Goal: Find specific page/section: Find specific page/section

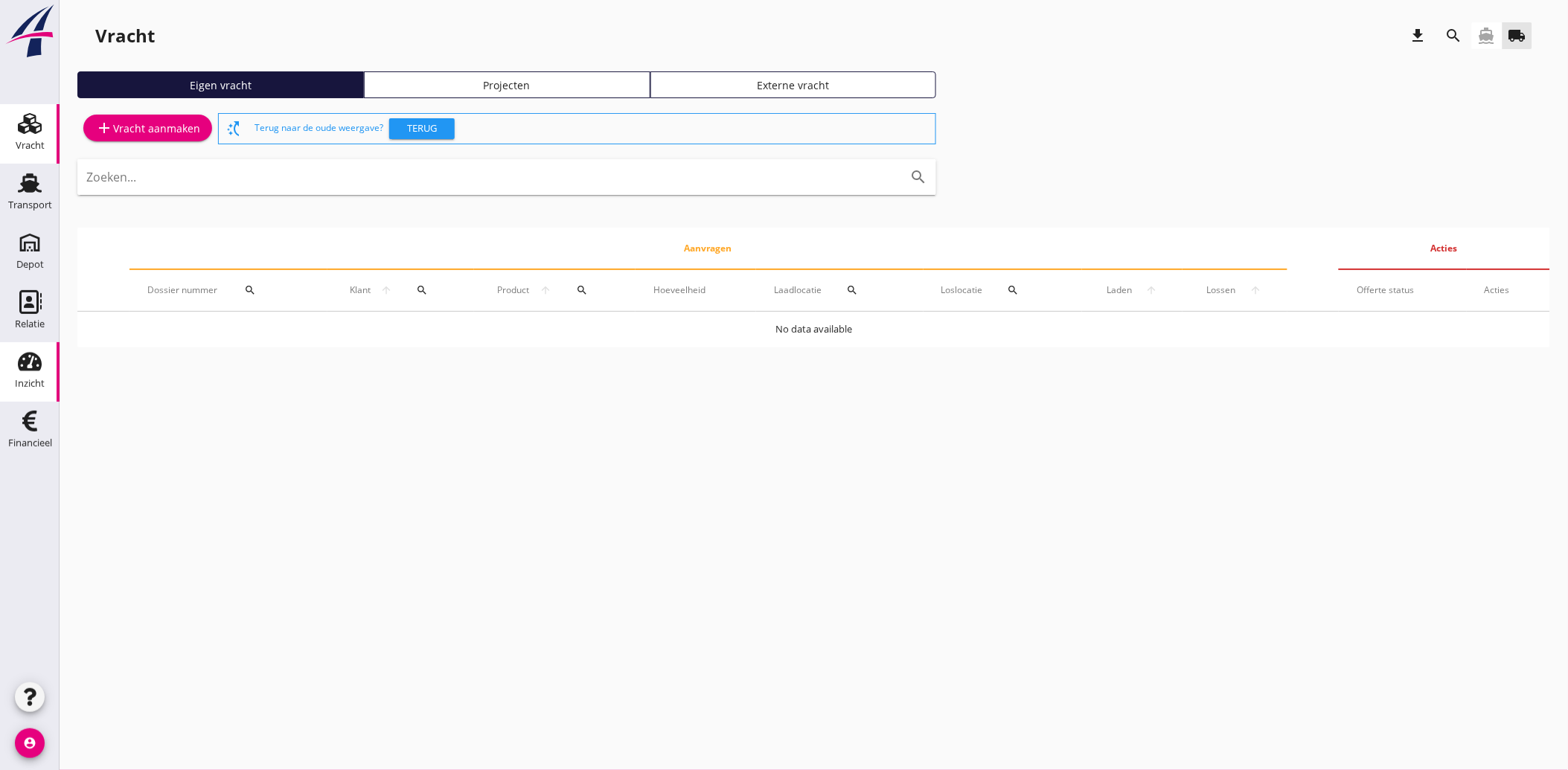
click at [33, 385] on div "Inzicht" at bounding box center [29, 384] width 29 height 10
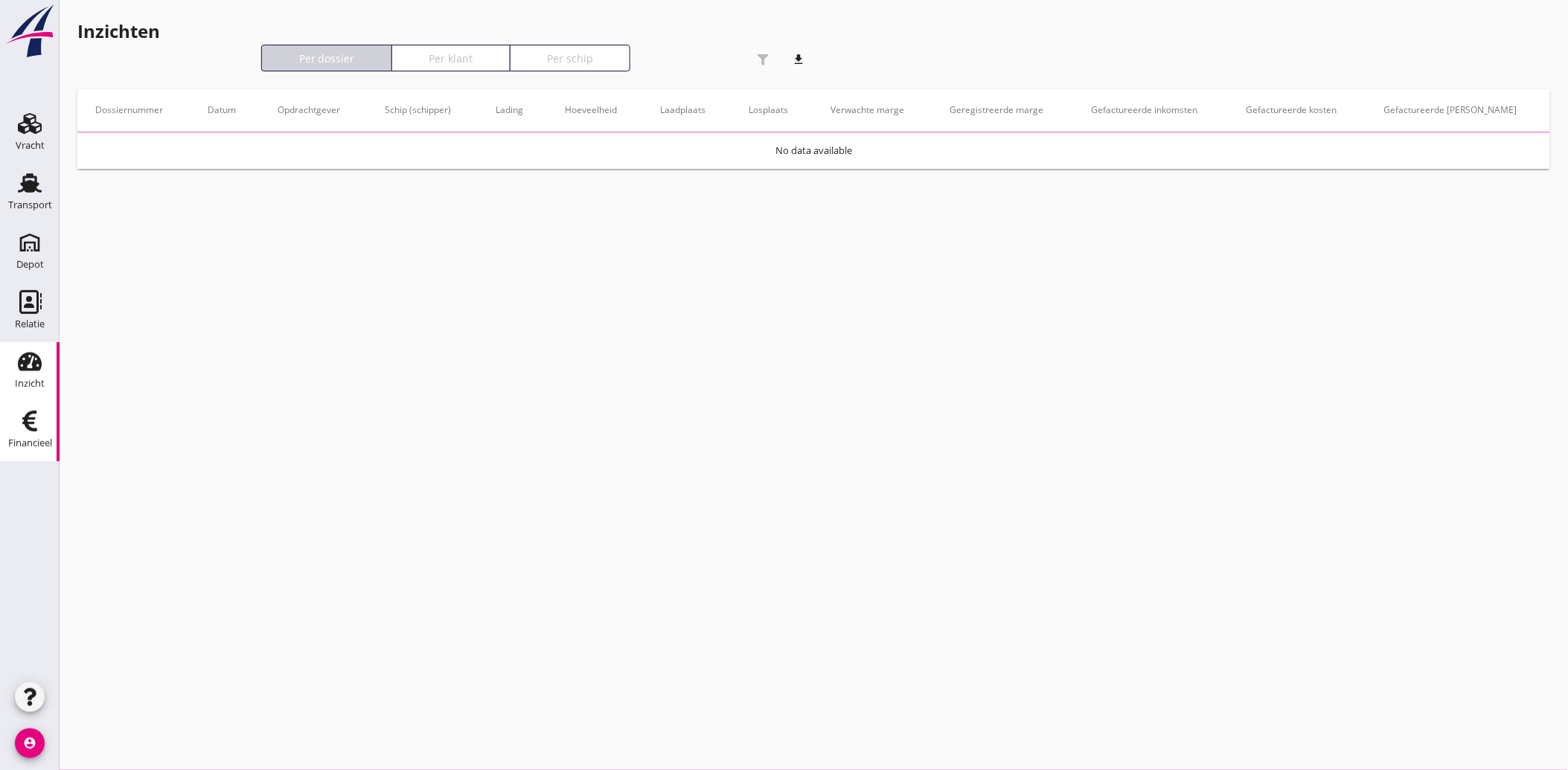
click at [43, 431] on div "Financieel" at bounding box center [29, 421] width 36 height 24
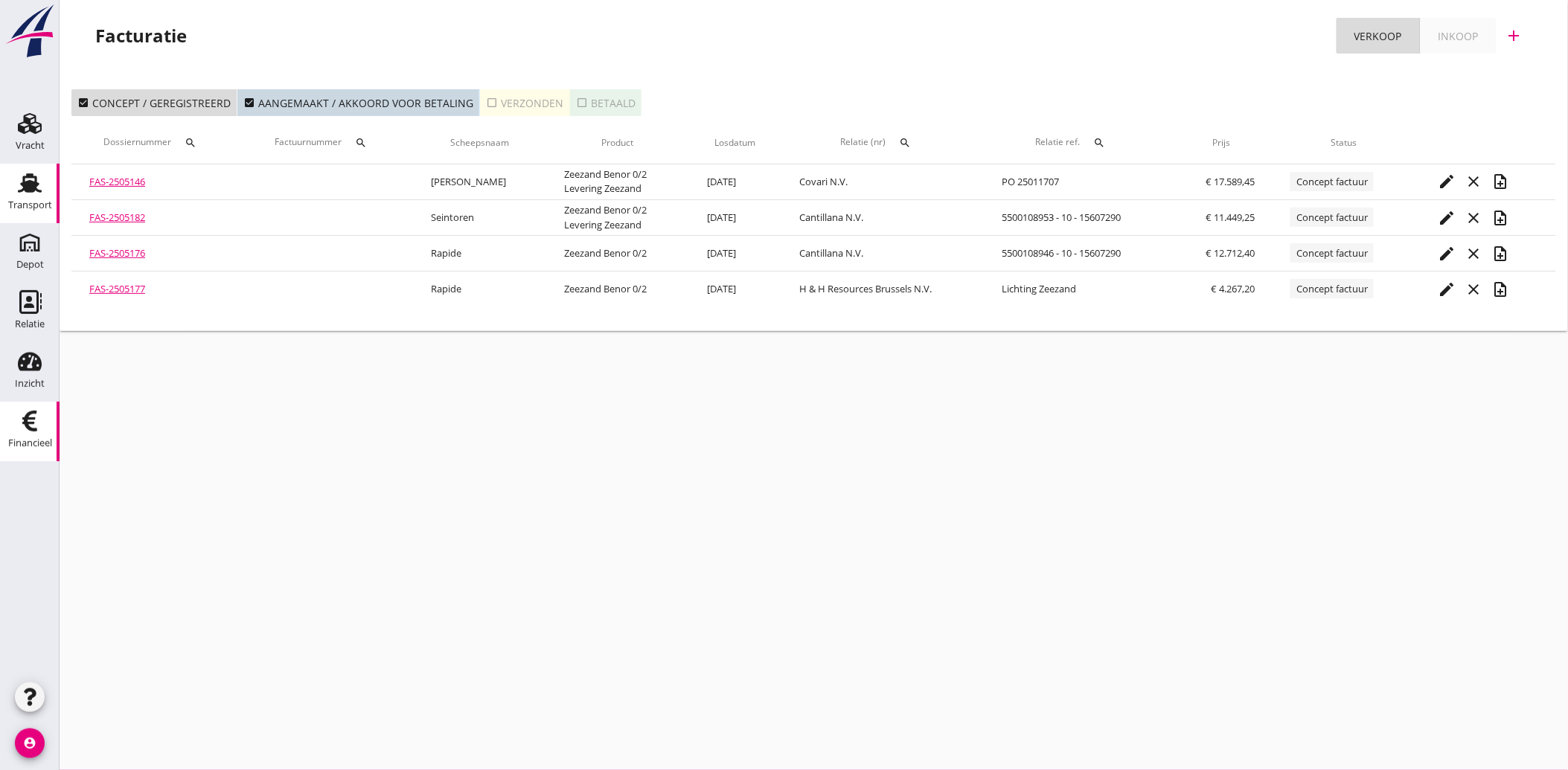
click at [29, 198] on div "Transport" at bounding box center [30, 205] width 44 height 21
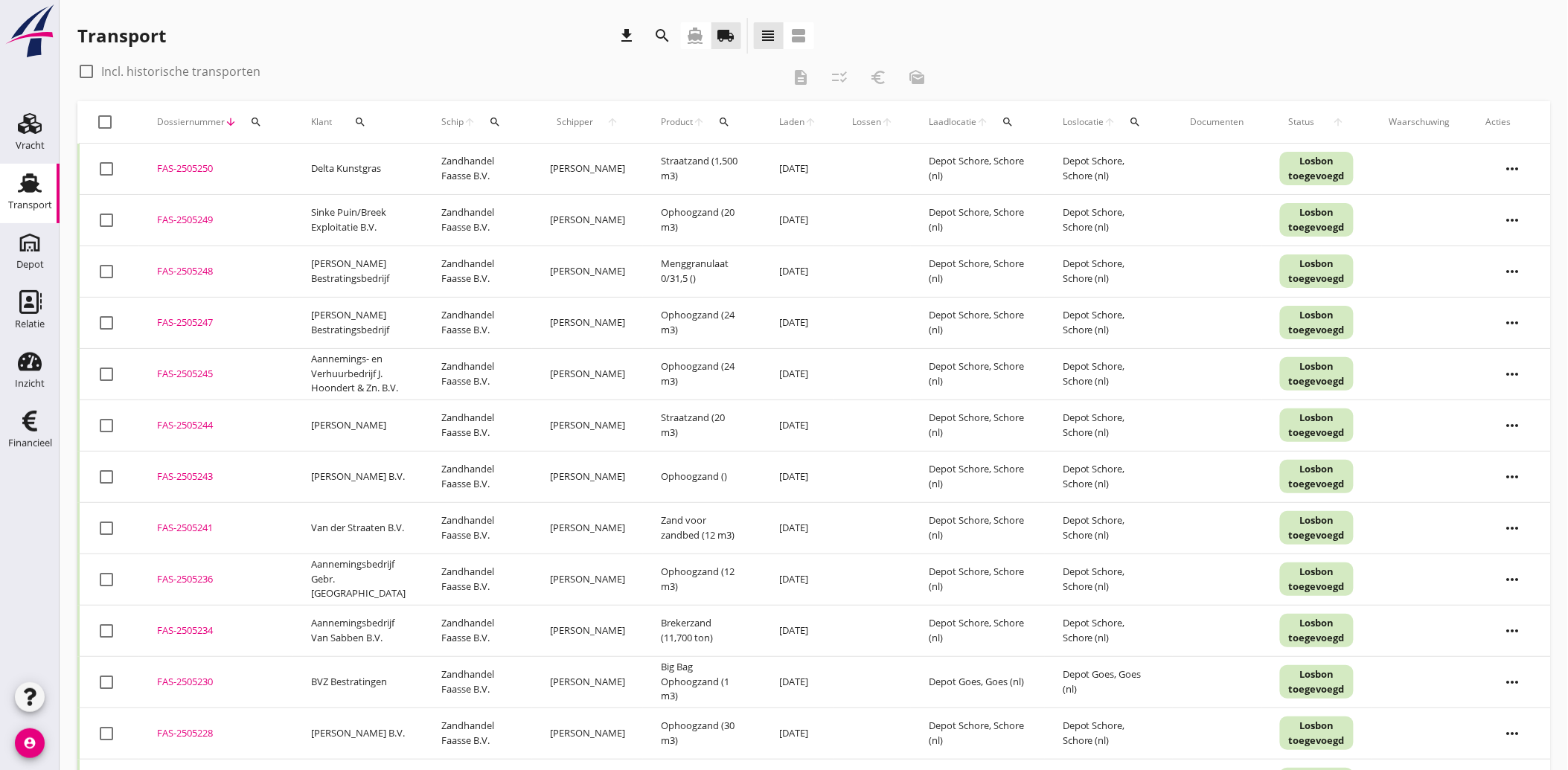
click at [368, 116] on div "search" at bounding box center [360, 121] width 45 height 12
click at [698, 33] on icon "directions_boat" at bounding box center [696, 35] width 17 height 17
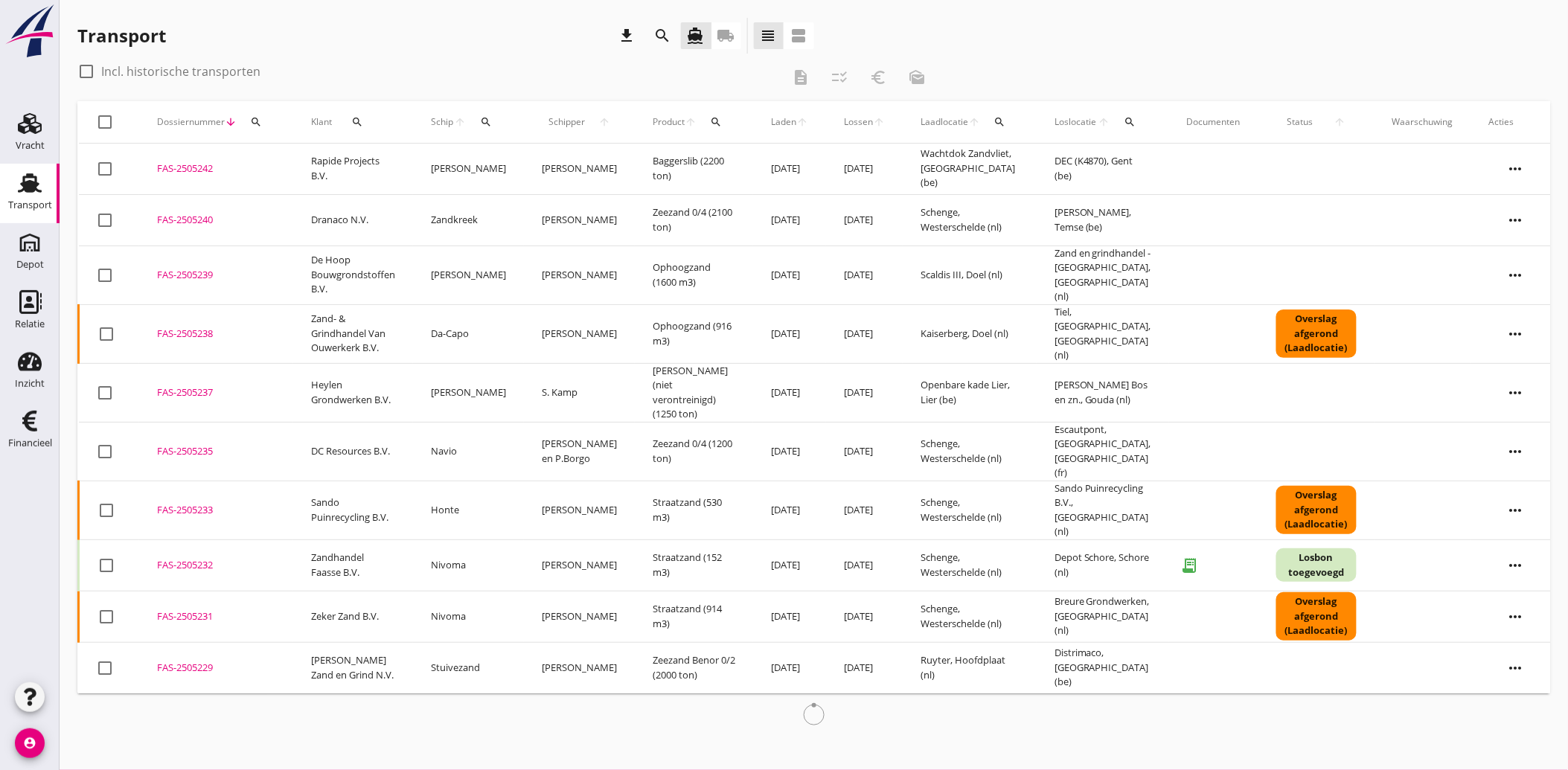
click at [358, 118] on icon "search" at bounding box center [357, 121] width 12 height 12
click at [375, 165] on input "Zoeken op opdrachtgever..." at bounding box center [421, 166] width 155 height 24
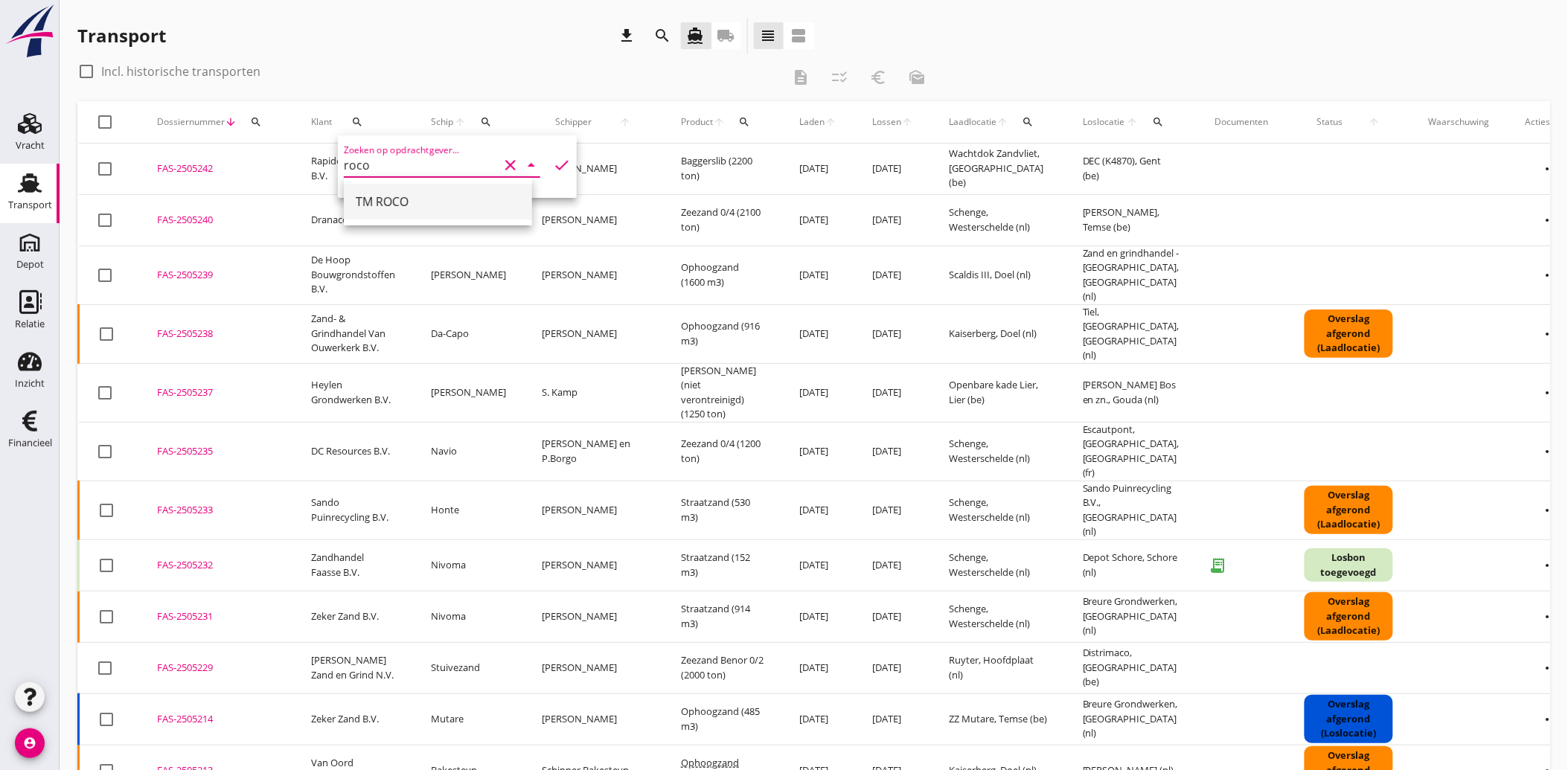
click at [376, 192] on div "TM ROCO" at bounding box center [438, 201] width 165 height 17
type input "TM ROCO"
click at [553, 164] on icon "check" at bounding box center [561, 165] width 17 height 17
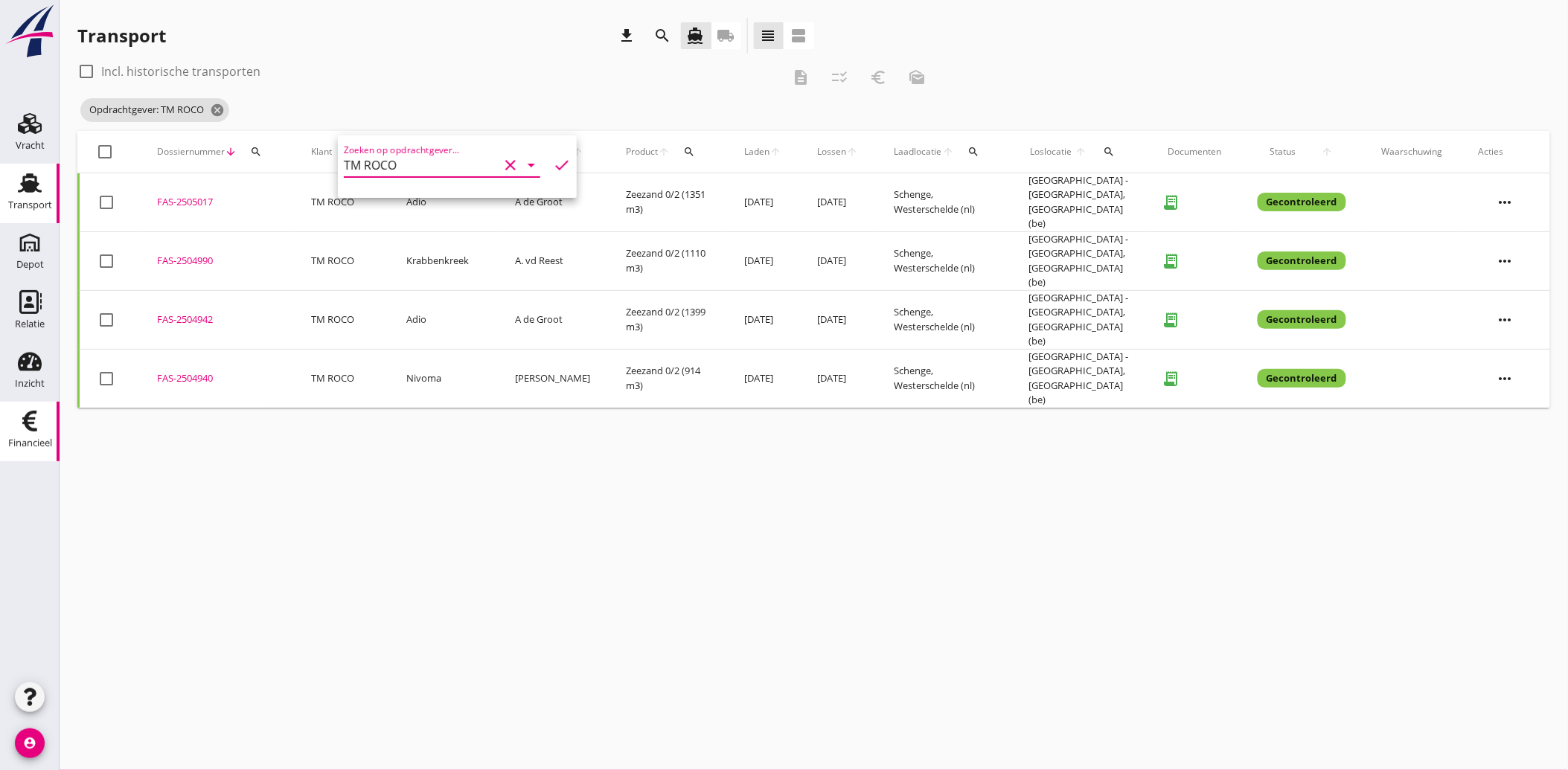
click at [28, 426] on use at bounding box center [29, 420] width 15 height 21
